Goal: Task Accomplishment & Management: Manage account settings

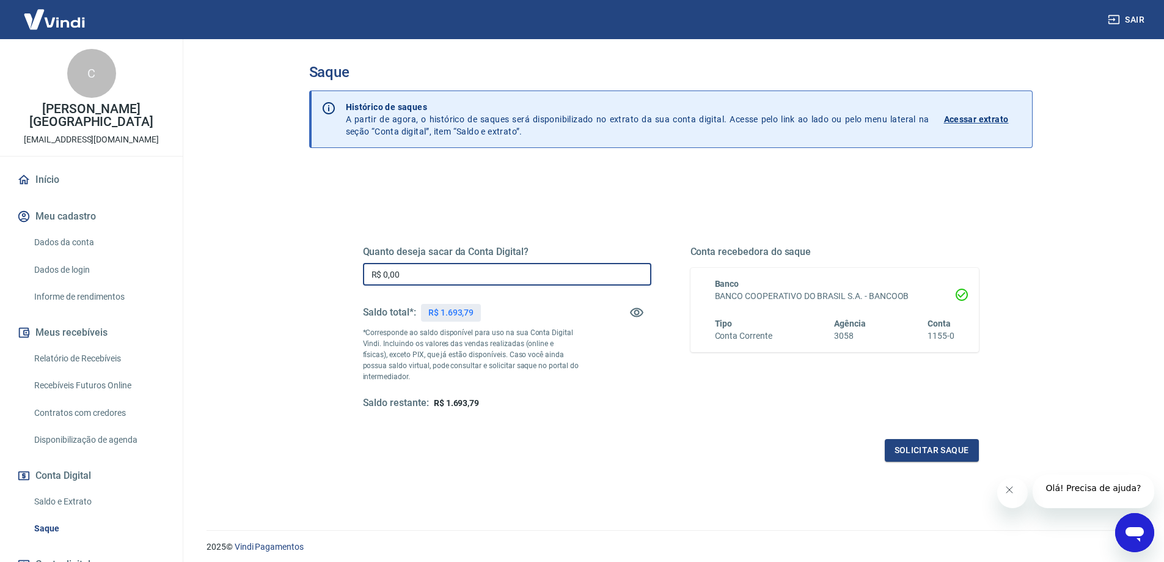
drag, startPoint x: 472, startPoint y: 271, endPoint x: 200, endPoint y: 261, distance: 272.1
click at [179, 269] on div "Sair C [PERSON_NAME] Pamplona [EMAIL_ADDRESS][DOMAIN_NAME] Início Meu cadastro …" at bounding box center [582, 281] width 1164 height 562
type input "R$ 1.693,79"
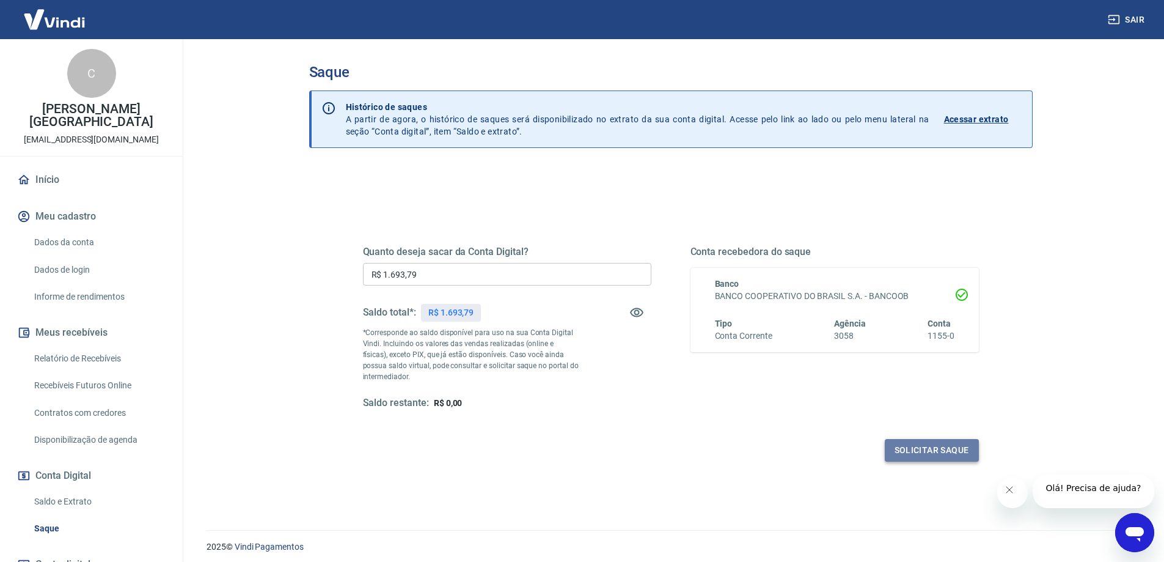
click at [926, 455] on button "Solicitar saque" at bounding box center [932, 450] width 94 height 23
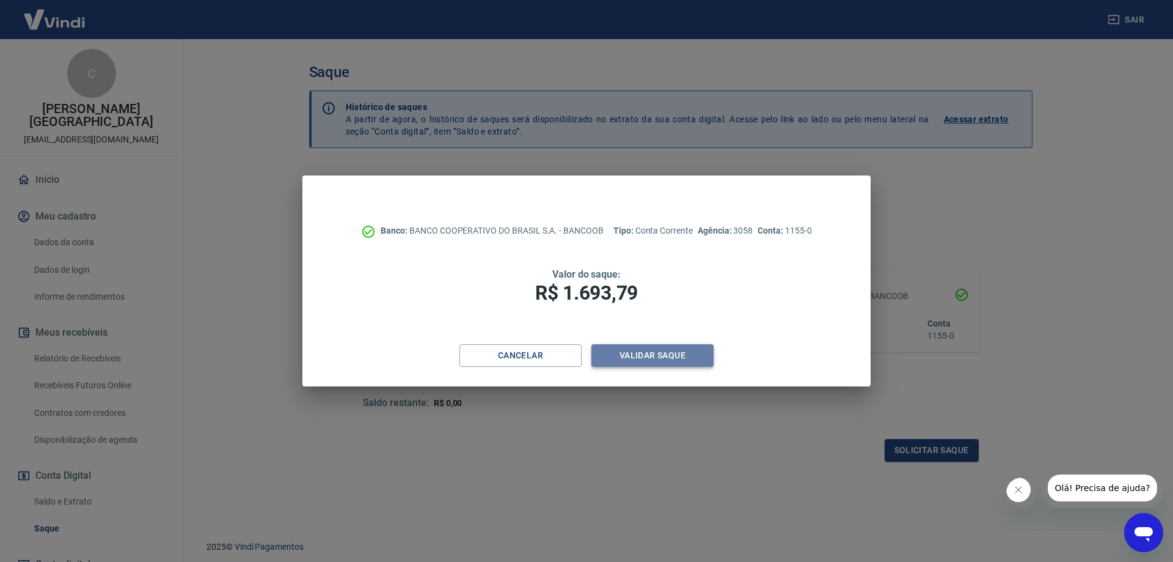
click at [661, 359] on button "Validar saque" at bounding box center [653, 355] width 122 height 23
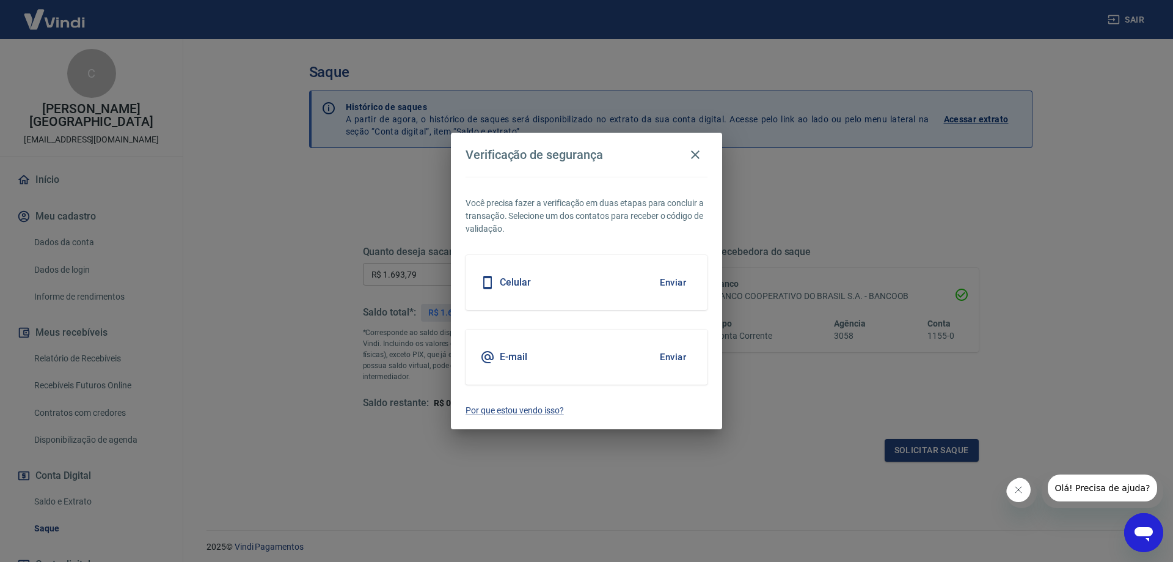
click at [661, 359] on button "Enviar" at bounding box center [673, 357] width 40 height 26
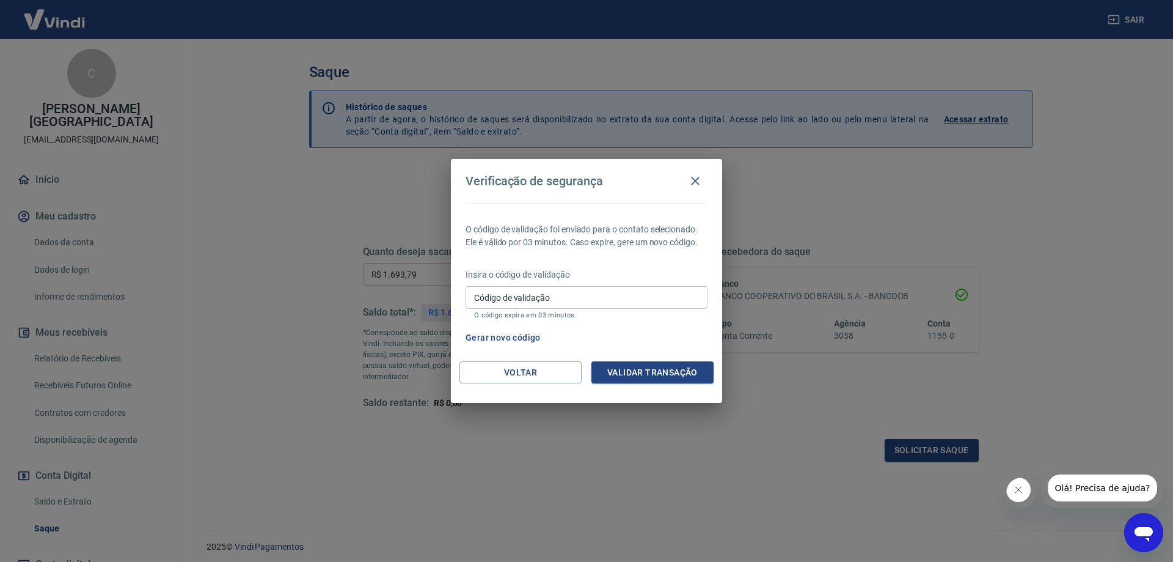
click at [562, 301] on input "Código de validação" at bounding box center [587, 297] width 242 height 23
type input "872691"
click at [661, 367] on button "Validar transação" at bounding box center [653, 372] width 122 height 23
